Goal: Use online tool/utility: Utilize a website feature to perform a specific function

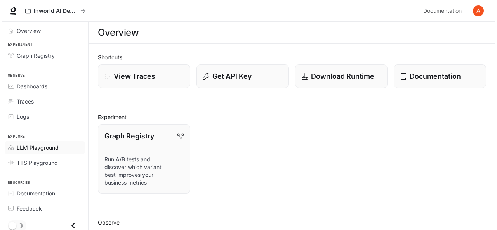
scroll to position [1, 0]
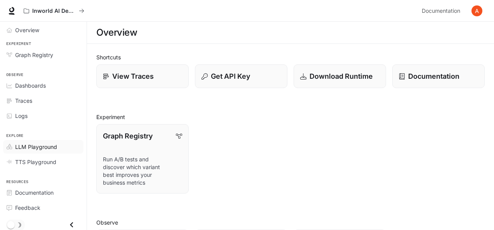
click at [54, 143] on span "LLM Playground" at bounding box center [36, 147] width 42 height 8
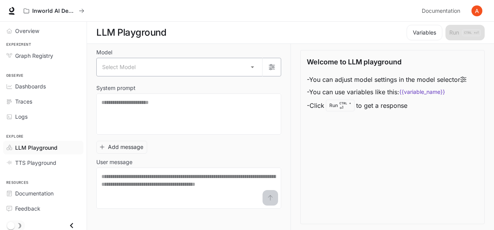
click at [168, 62] on body "Skip to main content Inworld AI Demos Documentation Documentation Portal Overvi…" at bounding box center [247, 115] width 494 height 231
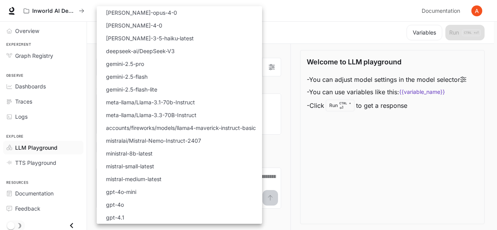
scroll to position [39, 0]
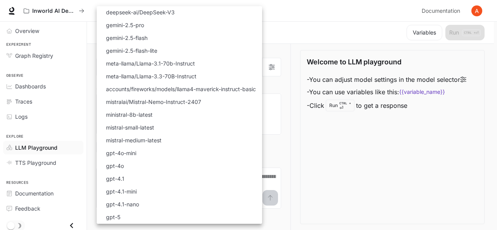
drag, startPoint x: 314, startPoint y: 144, endPoint x: 264, endPoint y: 131, distance: 51.9
click at [314, 144] on div at bounding box center [248, 115] width 497 height 230
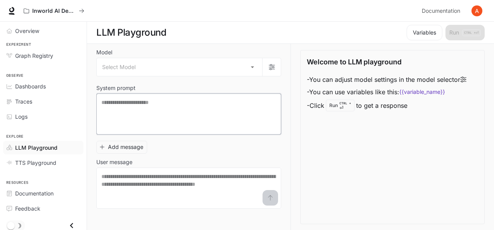
click at [160, 118] on textarea at bounding box center [188, 114] width 175 height 31
click at [177, 180] on textarea at bounding box center [188, 188] width 175 height 31
click at [333, 187] on div "Welcome to LLM playground - You can adjust model settings in the model selector…" at bounding box center [392, 137] width 184 height 174
click at [254, 185] on textarea at bounding box center [188, 188] width 175 height 31
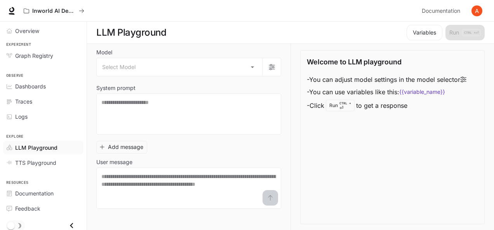
click at [344, 171] on div "Welcome to LLM playground - You can adjust model settings in the model selector…" at bounding box center [392, 137] width 184 height 174
drag, startPoint x: 378, startPoint y: 64, endPoint x: 406, endPoint y: 64, distance: 28.3
click at [406, 64] on div "Welcome to LLM playground - You can adjust model settings in the model selector…" at bounding box center [392, 85] width 171 height 56
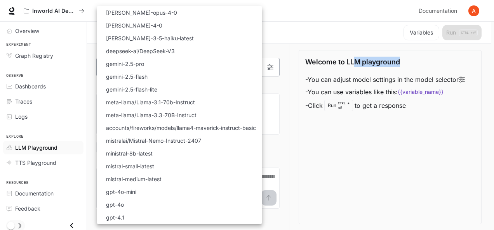
click at [162, 69] on body "Skip to main content Inworld AI Demos Documentation Documentation Portal Overvi…" at bounding box center [247, 115] width 494 height 231
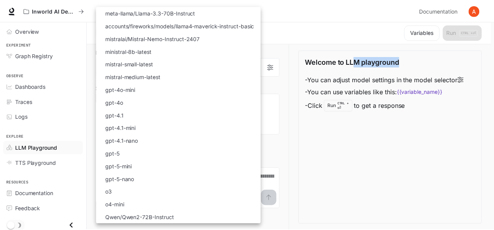
scroll to position [0, 0]
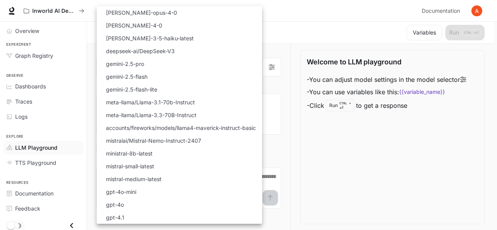
click at [375, 137] on div at bounding box center [248, 115] width 497 height 230
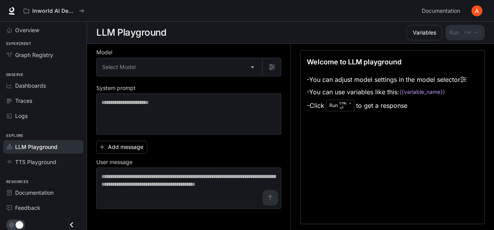
click at [479, 4] on button "button" at bounding box center [477, 11] width 16 height 16
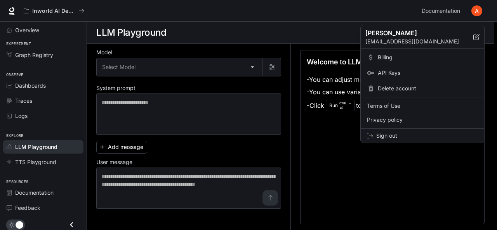
click at [378, 158] on div at bounding box center [248, 115] width 497 height 230
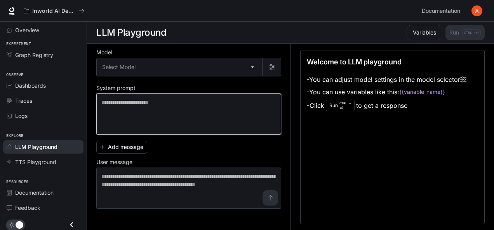
click at [150, 113] on textarea at bounding box center [188, 114] width 175 height 31
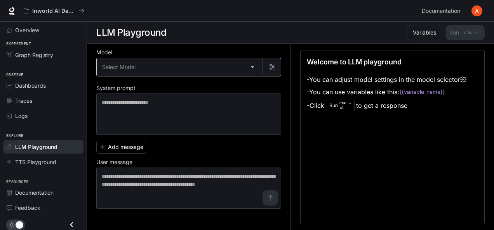
click at [170, 66] on body "Skip to main content Inworld AI Demos Documentation Documentation Portal Overvi…" at bounding box center [247, 115] width 494 height 231
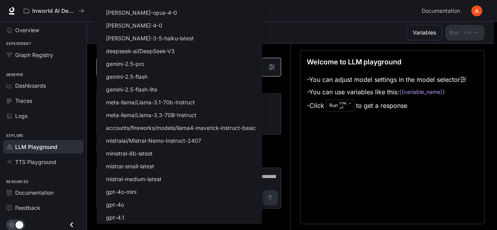
click at [170, 66] on li "gemini-2.5-pro" at bounding box center [179, 63] width 165 height 13
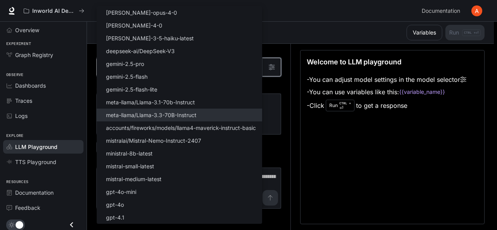
type input "**********"
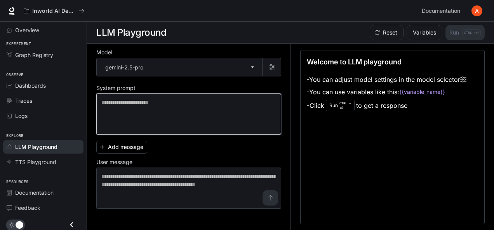
click at [194, 107] on textarea at bounding box center [188, 114] width 175 height 31
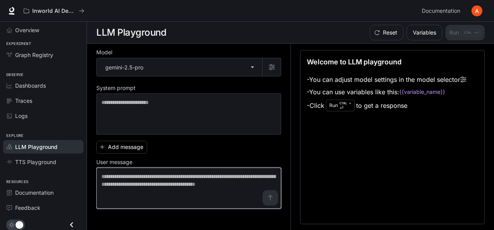
drag, startPoint x: 131, startPoint y: 174, endPoint x: 116, endPoint y: 175, distance: 15.2
click at [131, 175] on textarea at bounding box center [188, 188] width 175 height 31
drag, startPoint x: 116, startPoint y: 175, endPoint x: 198, endPoint y: 181, distance: 82.9
click at [197, 181] on textarea at bounding box center [188, 188] width 175 height 31
click at [201, 181] on textarea at bounding box center [188, 188] width 175 height 31
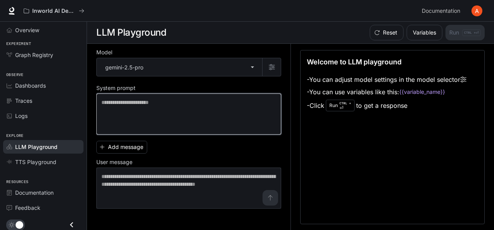
click at [175, 109] on textarea at bounding box center [188, 114] width 175 height 31
click at [212, 107] on textarea at bounding box center [188, 114] width 175 height 31
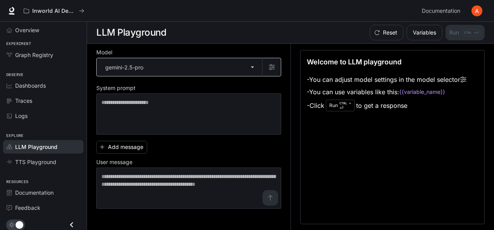
click at [182, 70] on body "**********" at bounding box center [247, 115] width 494 height 231
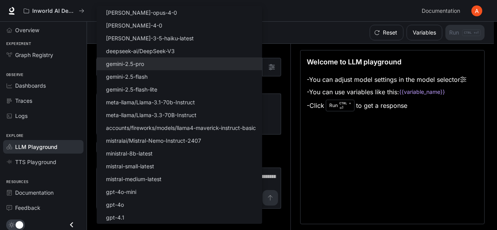
click at [315, 147] on div at bounding box center [248, 115] width 497 height 230
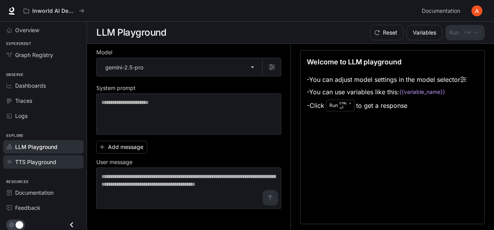
click at [45, 158] on span "TTS Playground" at bounding box center [35, 162] width 41 height 8
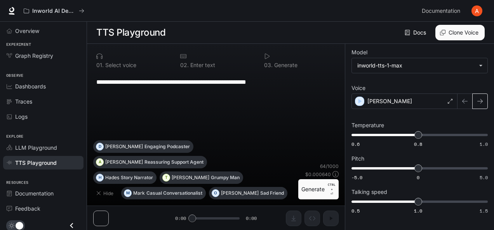
click at [479, 99] on icon "button" at bounding box center [480, 101] width 6 height 6
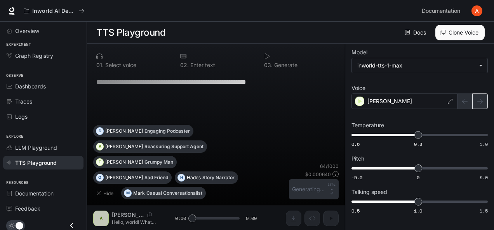
click at [479, 99] on div at bounding box center [472, 102] width 30 height 16
click at [363, 105] on div "[PERSON_NAME]" at bounding box center [404, 102] width 106 height 16
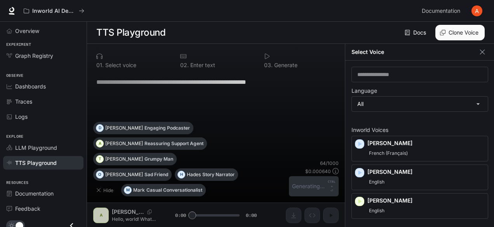
click at [359, 101] on div "**********" at bounding box center [419, 136] width 149 height 184
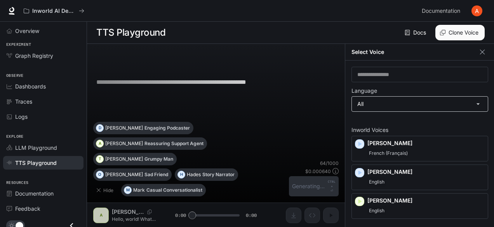
click at [477, 52] on button "button" at bounding box center [482, 52] width 12 height 12
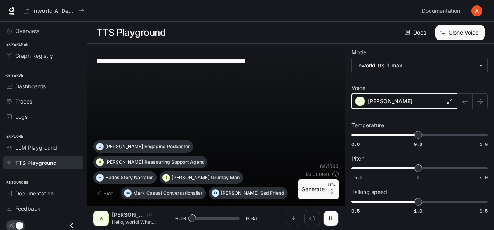
click at [360, 101] on icon "button" at bounding box center [360, 101] width 3 height 5
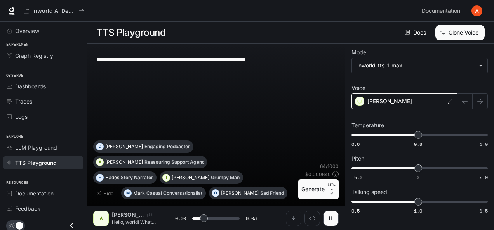
click at [360, 101] on div "[PERSON_NAME]" at bounding box center [404, 102] width 106 height 16
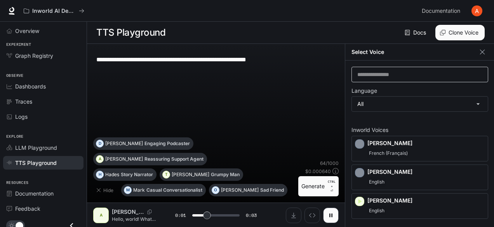
click at [405, 70] on div "​" at bounding box center [419, 75] width 137 height 16
click at [486, 50] on icon "button" at bounding box center [482, 52] width 8 height 8
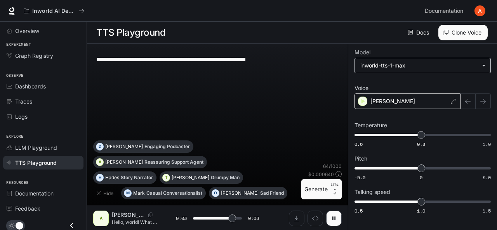
click at [430, 61] on body "**********" at bounding box center [248, 115] width 497 height 231
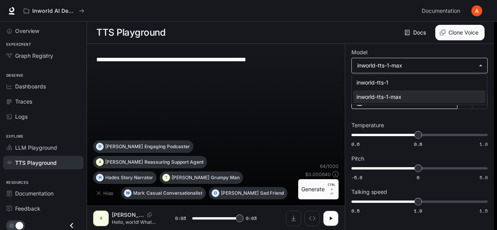
type input "*"
click at [276, 97] on div at bounding box center [248, 115] width 497 height 230
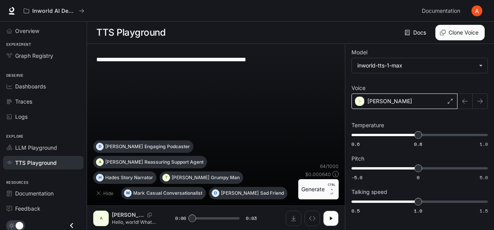
click at [451, 36] on button "Clone Voice" at bounding box center [459, 33] width 49 height 16
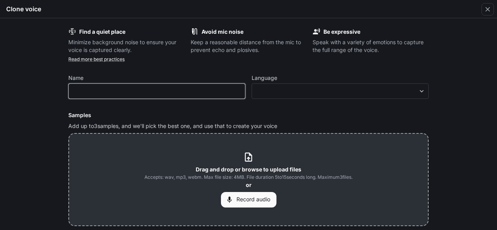
click at [149, 94] on input "text" at bounding box center [157, 91] width 176 height 8
type input "********"
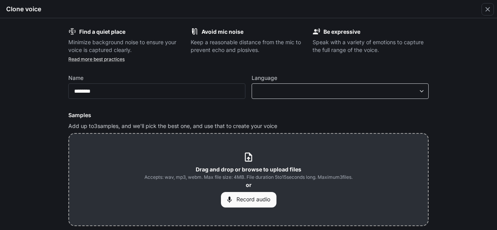
click at [360, 99] on form "Find a quiet place Minimize background noise to ensure your voice is captured c…" at bounding box center [248, 157] width 360 height 259
click at [368, 89] on body "**********" at bounding box center [248, 115] width 497 height 231
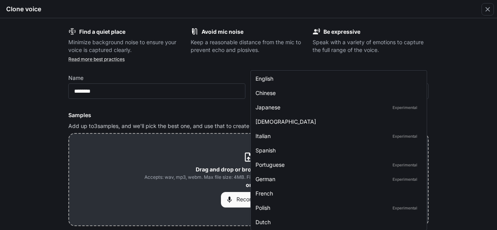
click at [301, 56] on div at bounding box center [248, 115] width 497 height 230
